Goal: Task Accomplishment & Management: Manage account settings

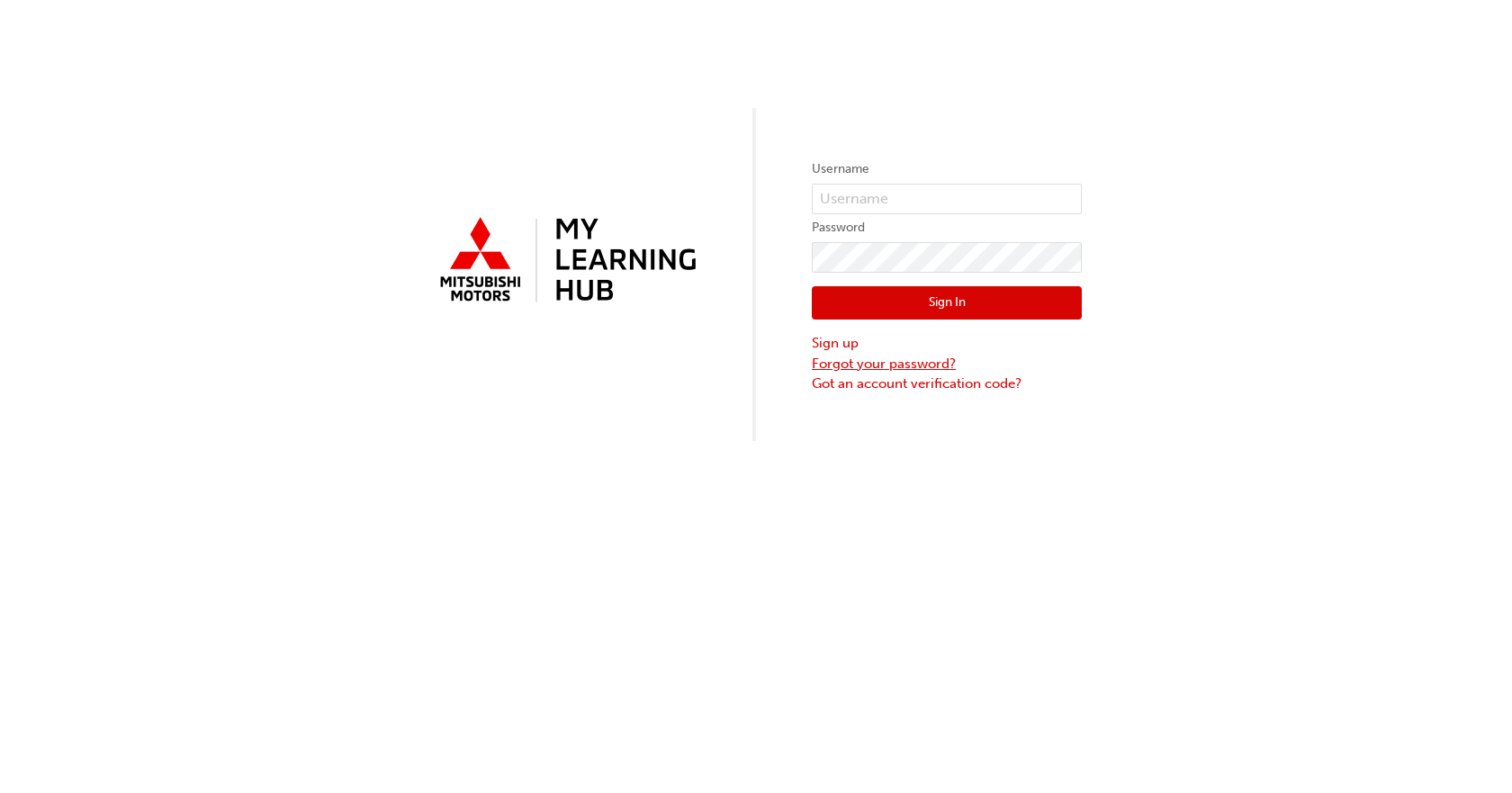
click at [860, 360] on link "Forgot your password?" at bounding box center [947, 363] width 270 height 21
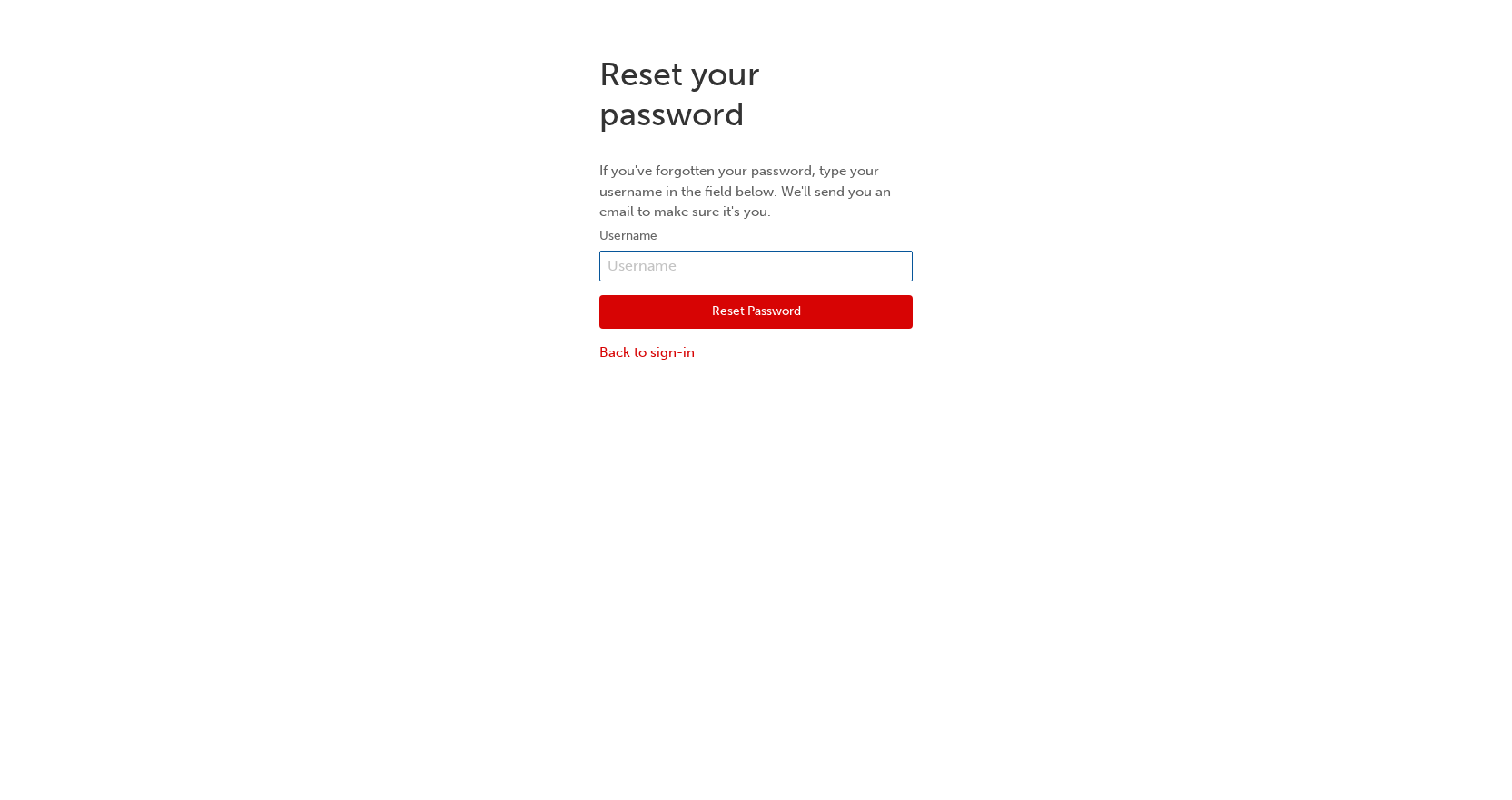
click at [756, 266] on input "text" at bounding box center [756, 265] width 313 height 31
type input "[EMAIL_ADDRESS][DOMAIN_NAME]"
click at [747, 317] on button "Reset Password" at bounding box center [756, 312] width 313 height 35
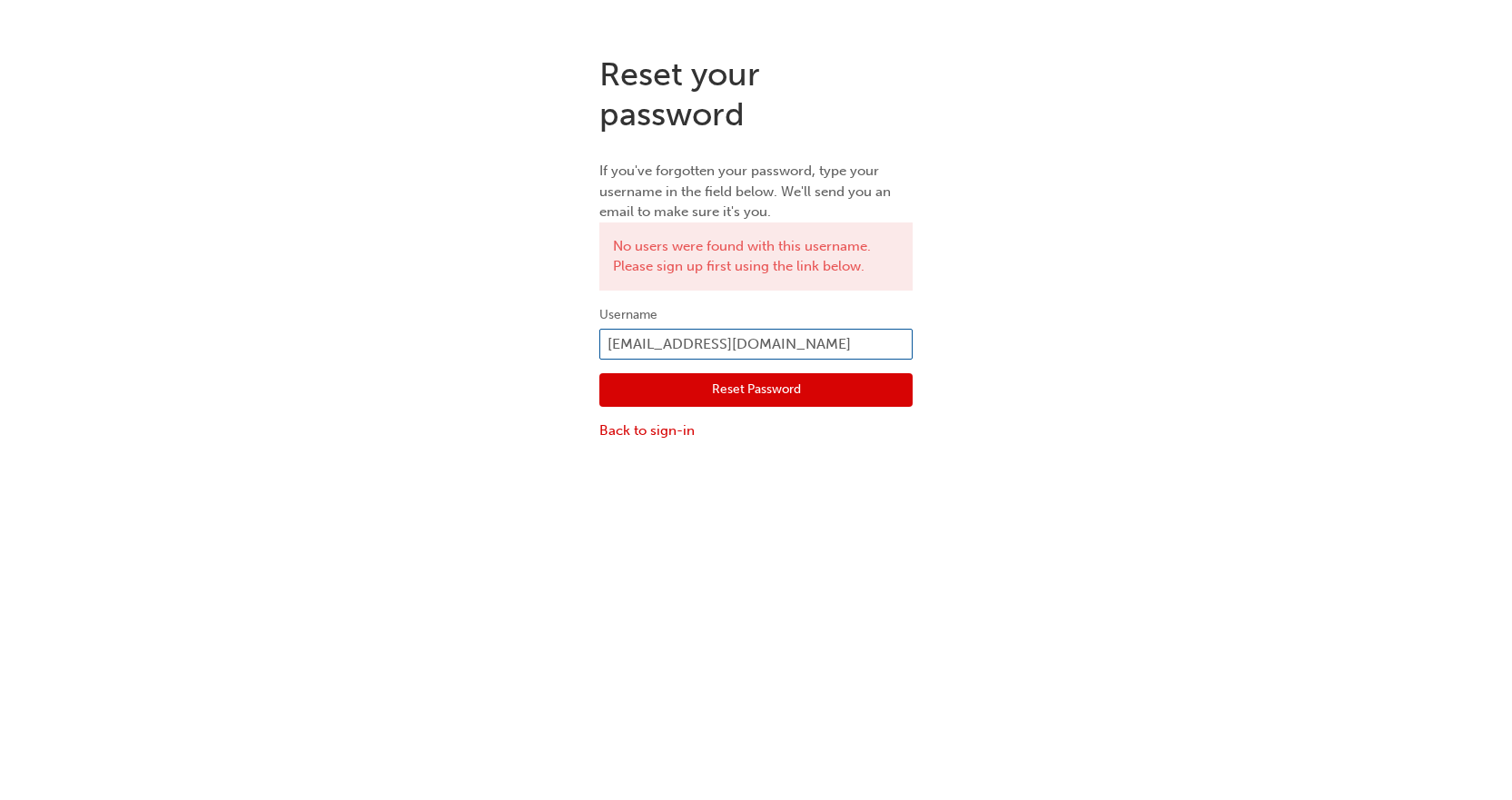
drag, startPoint x: 868, startPoint y: 344, endPoint x: 566, endPoint y: 328, distance: 302.4
click at [566, 328] on div "Reset your password If you've forgotten your password, type your username in th…" at bounding box center [756, 247] width 1512 height 414
type input "[PERSON_NAME][EMAIL_ADDRESS][PERSON_NAME][DOMAIN_NAME]"
click at [786, 392] on button "Reset Password" at bounding box center [756, 390] width 313 height 35
click at [608, 342] on input "[PERSON_NAME][EMAIL_ADDRESS][PERSON_NAME][DOMAIN_NAME]" at bounding box center [756, 344] width 313 height 31
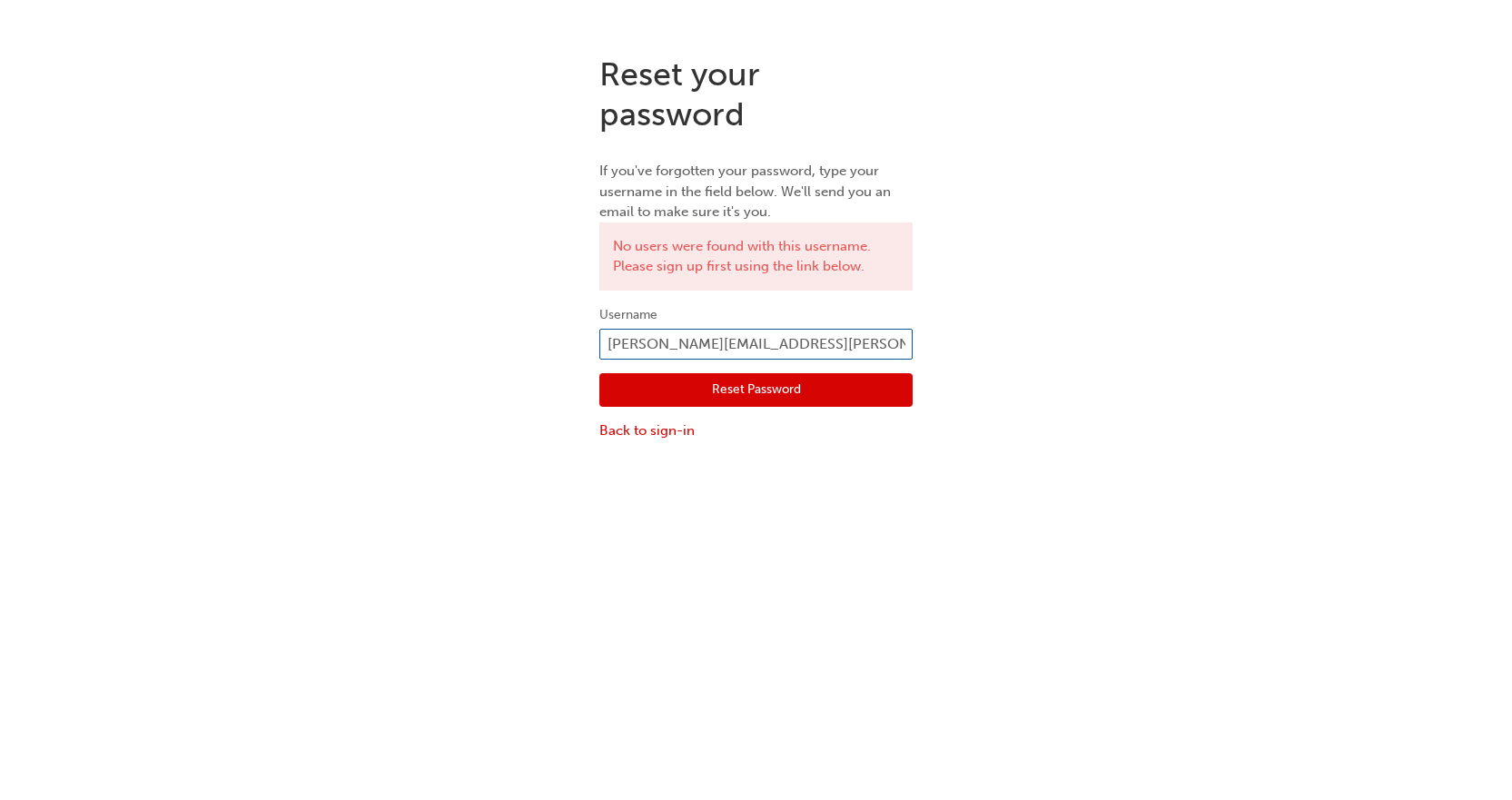
click at [608, 342] on input "[PERSON_NAME][EMAIL_ADDRESS][PERSON_NAME][DOMAIN_NAME]" at bounding box center [756, 344] width 313 height 31
click at [719, 344] on input "[PERSON_NAME][EMAIL_ADDRESS][PERSON_NAME][DOMAIN_NAME]" at bounding box center [756, 344] width 313 height 31
click at [843, 347] on input "[PERSON_NAME][EMAIL_ADDRESS][PERSON_NAME][DOMAIN_NAME]" at bounding box center [756, 344] width 313 height 31
type input "[PERSON_NAME][EMAIL_ADDRESS][PERSON_NAME][DOMAIN_NAME]"
click at [837, 395] on button "Reset Password" at bounding box center [756, 390] width 313 height 35
